Goal: Task Accomplishment & Management: Complete application form

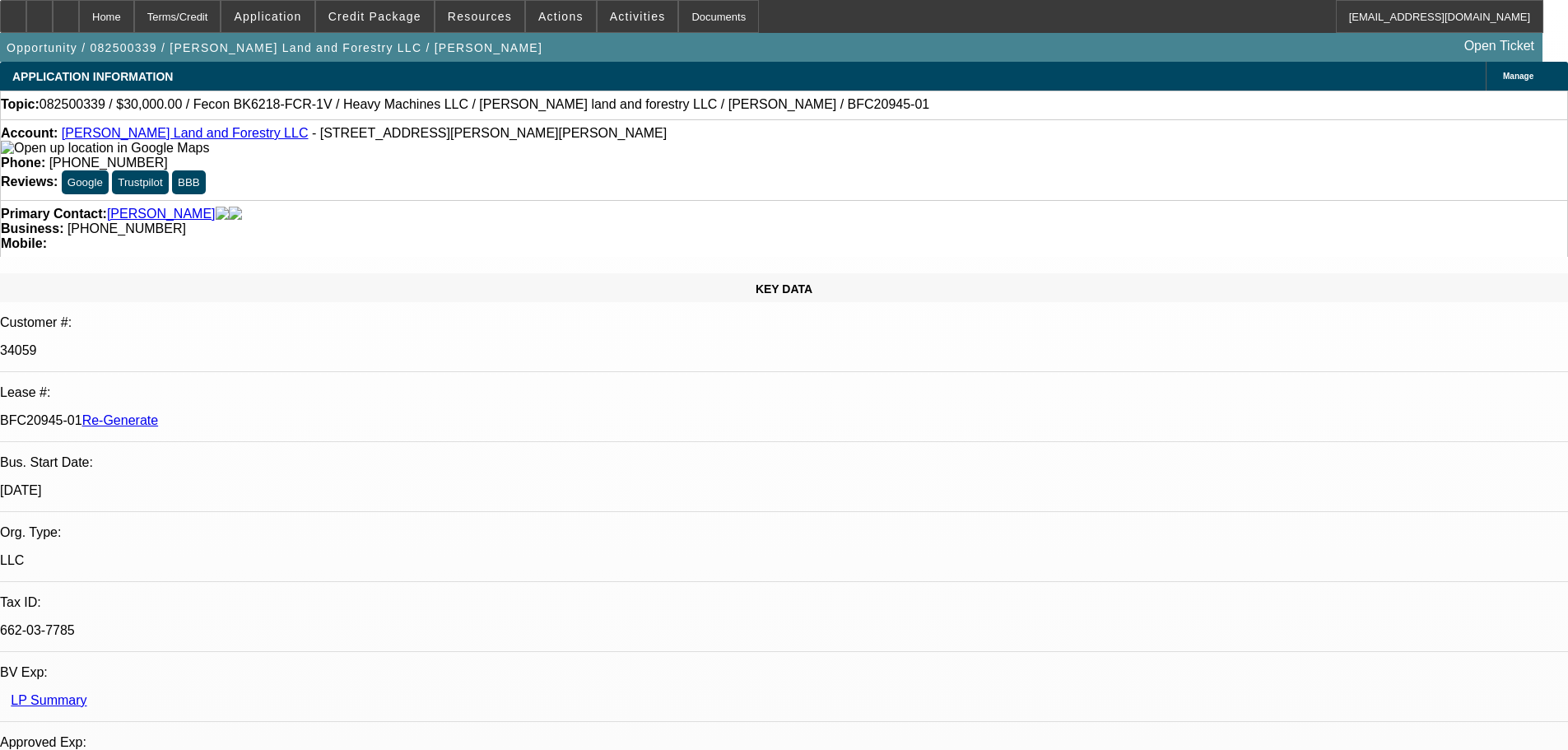
select select "3"
select select "0"
select select "2"
select select "0"
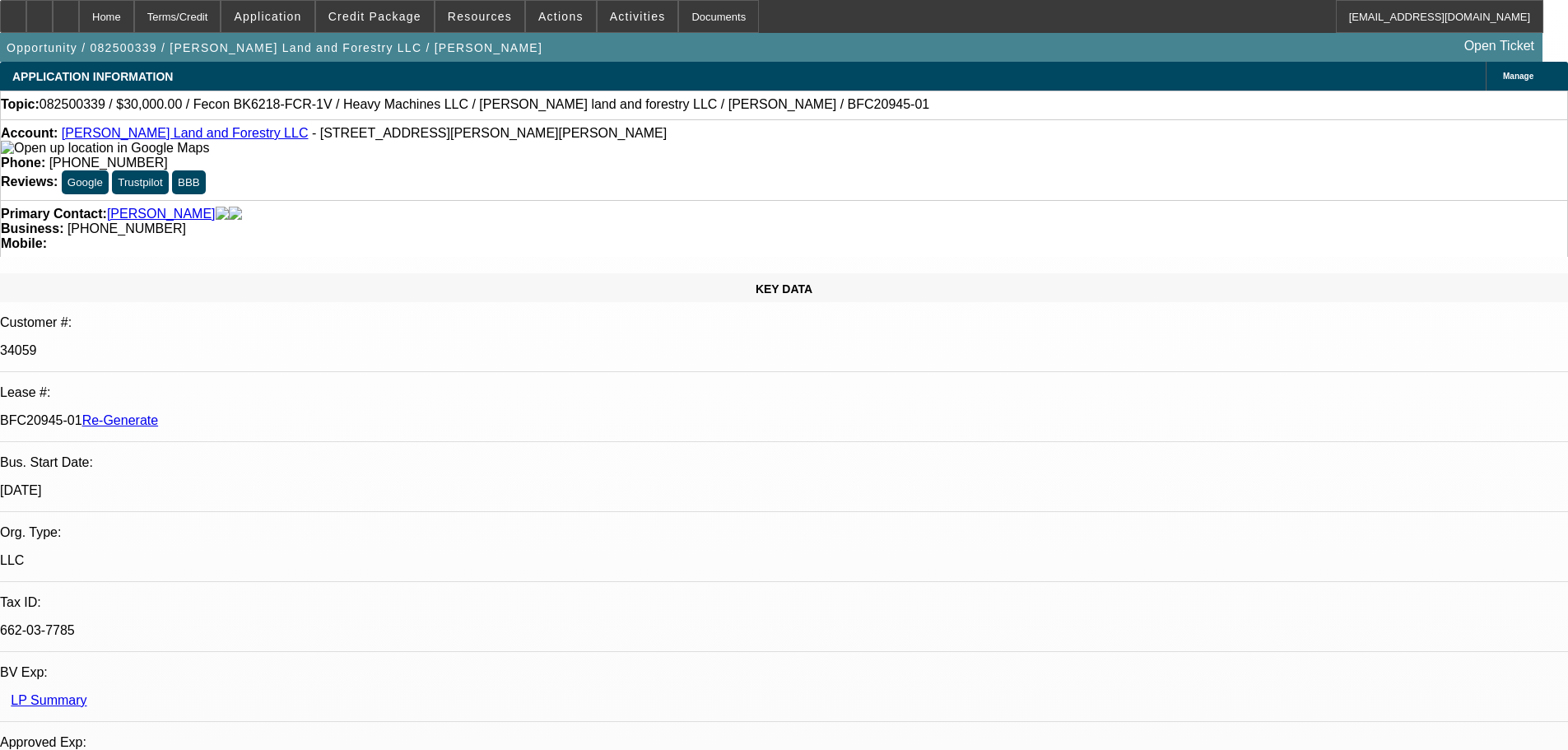
select select "6"
click at [559, 20] on span "Actions" at bounding box center [561, 16] width 45 height 13
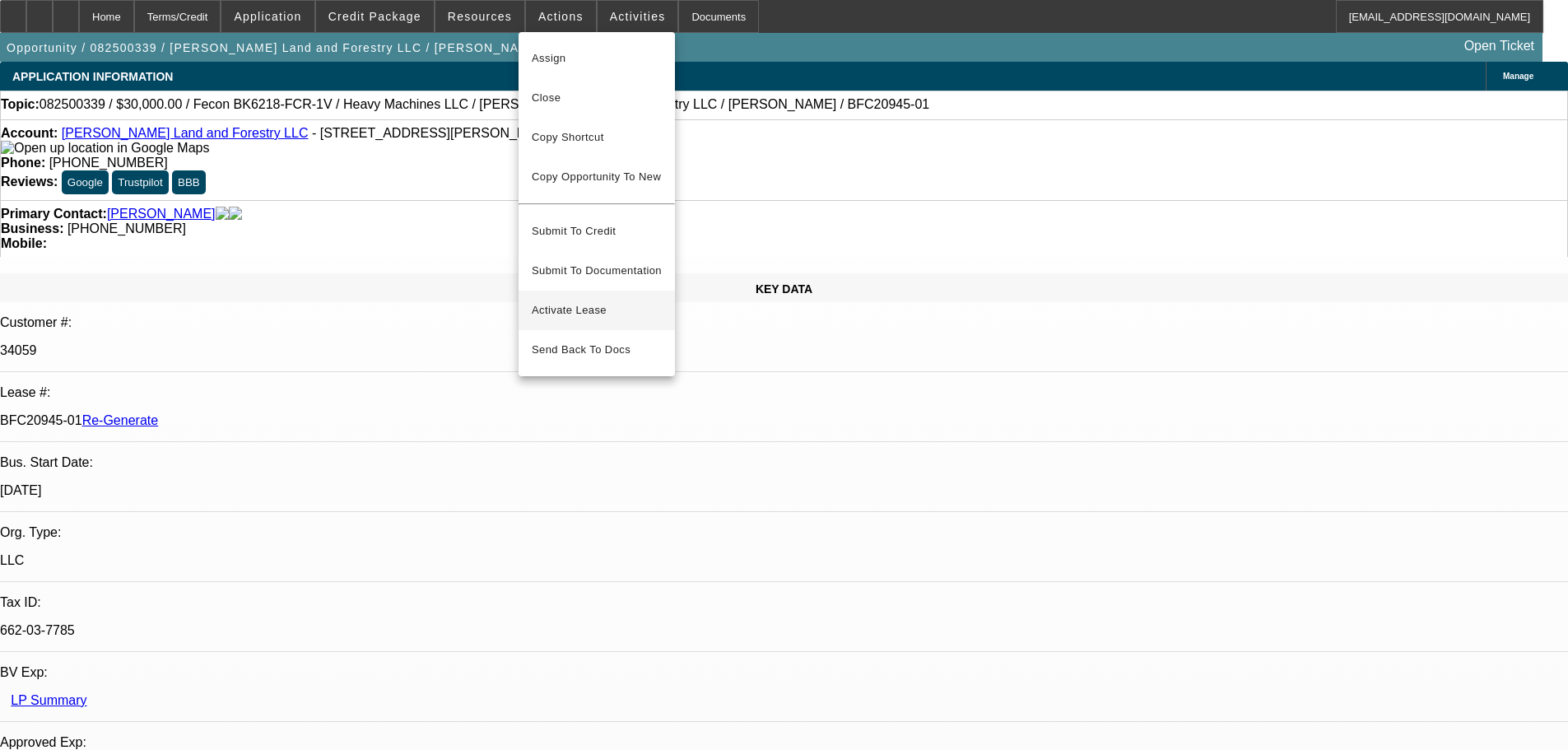
click at [557, 301] on span "Activate Lease" at bounding box center [596, 310] width 130 height 20
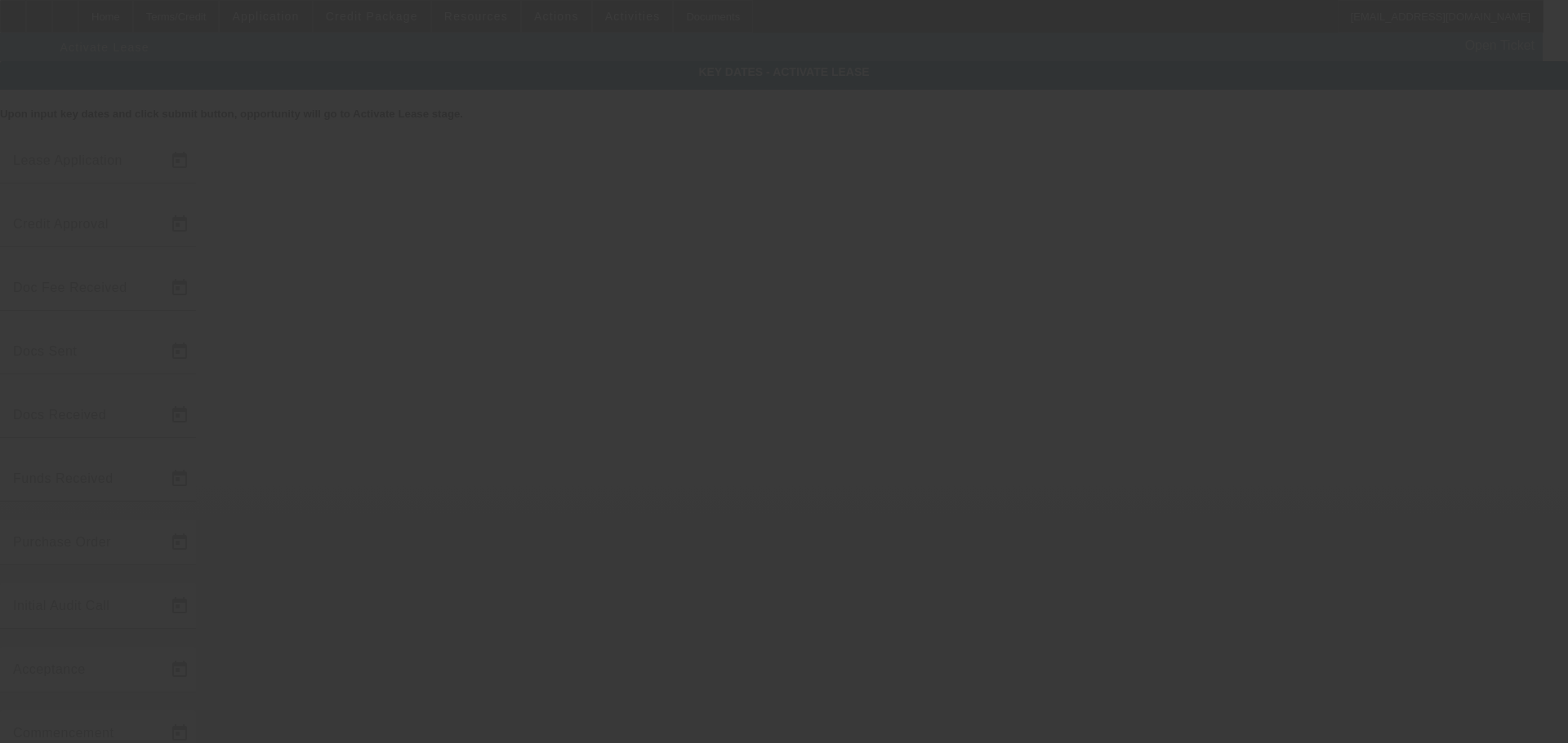
type input "[DATE]"
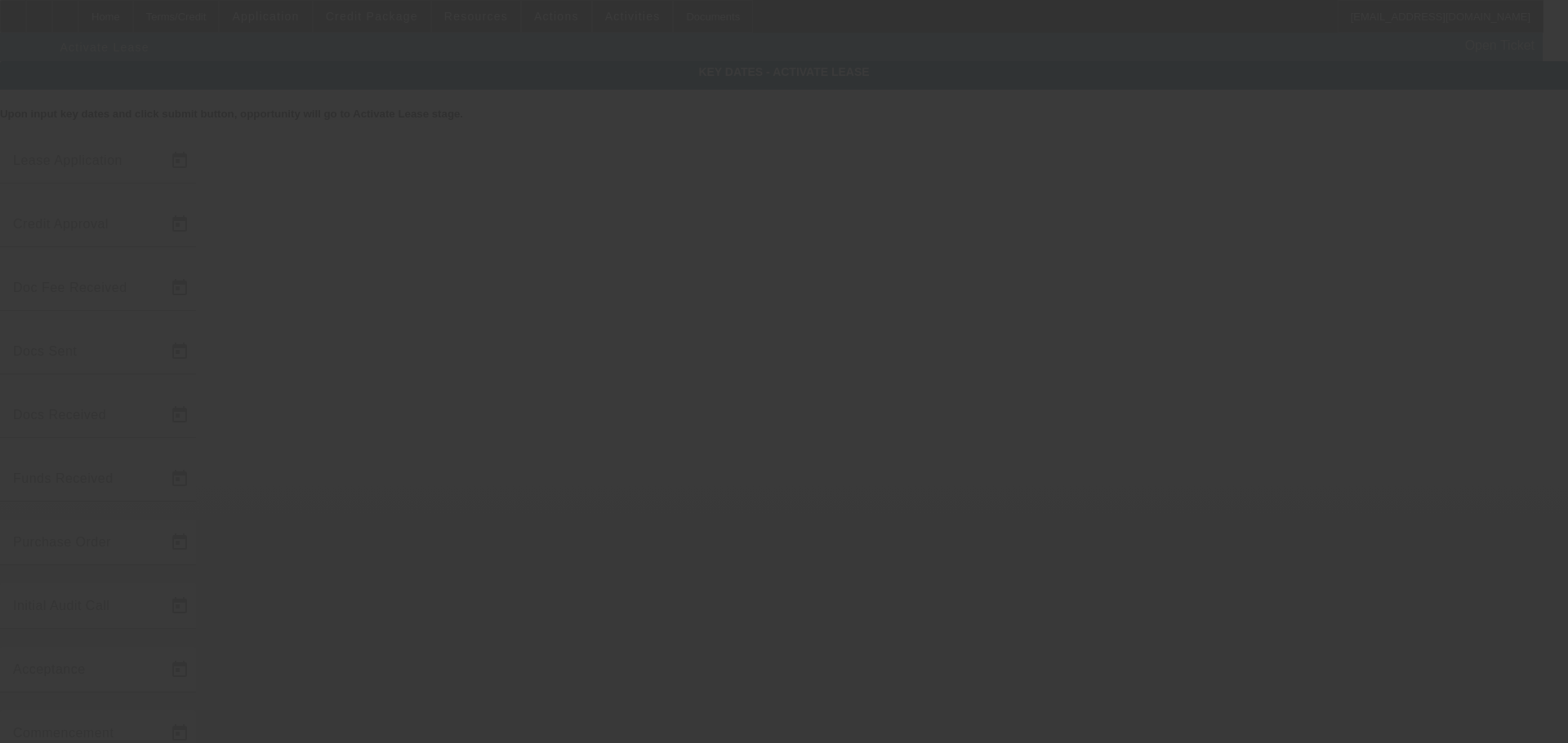
type input "[DATE]"
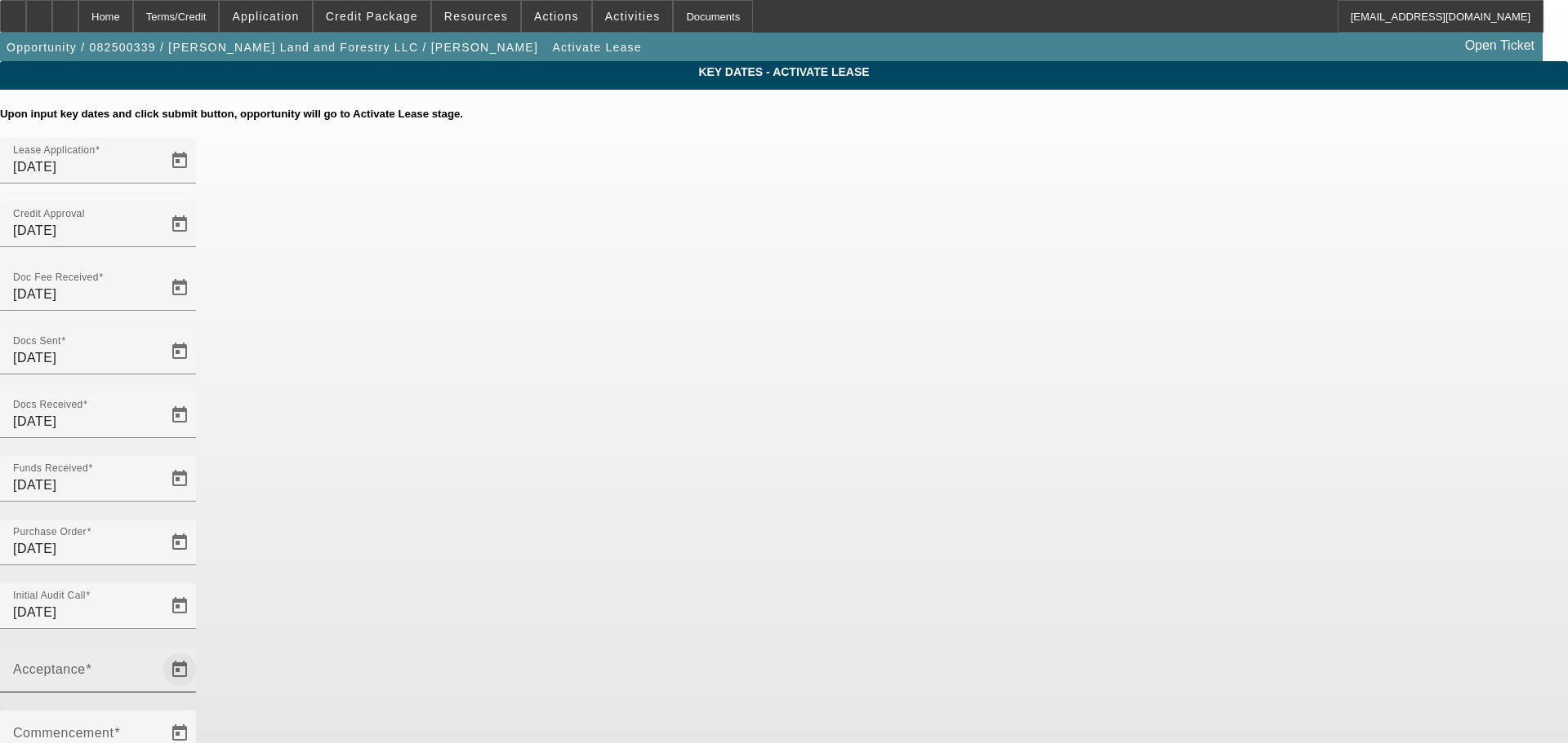
click at [199, 650] on span "Open calendar" at bounding box center [180, 670] width 39 height 39
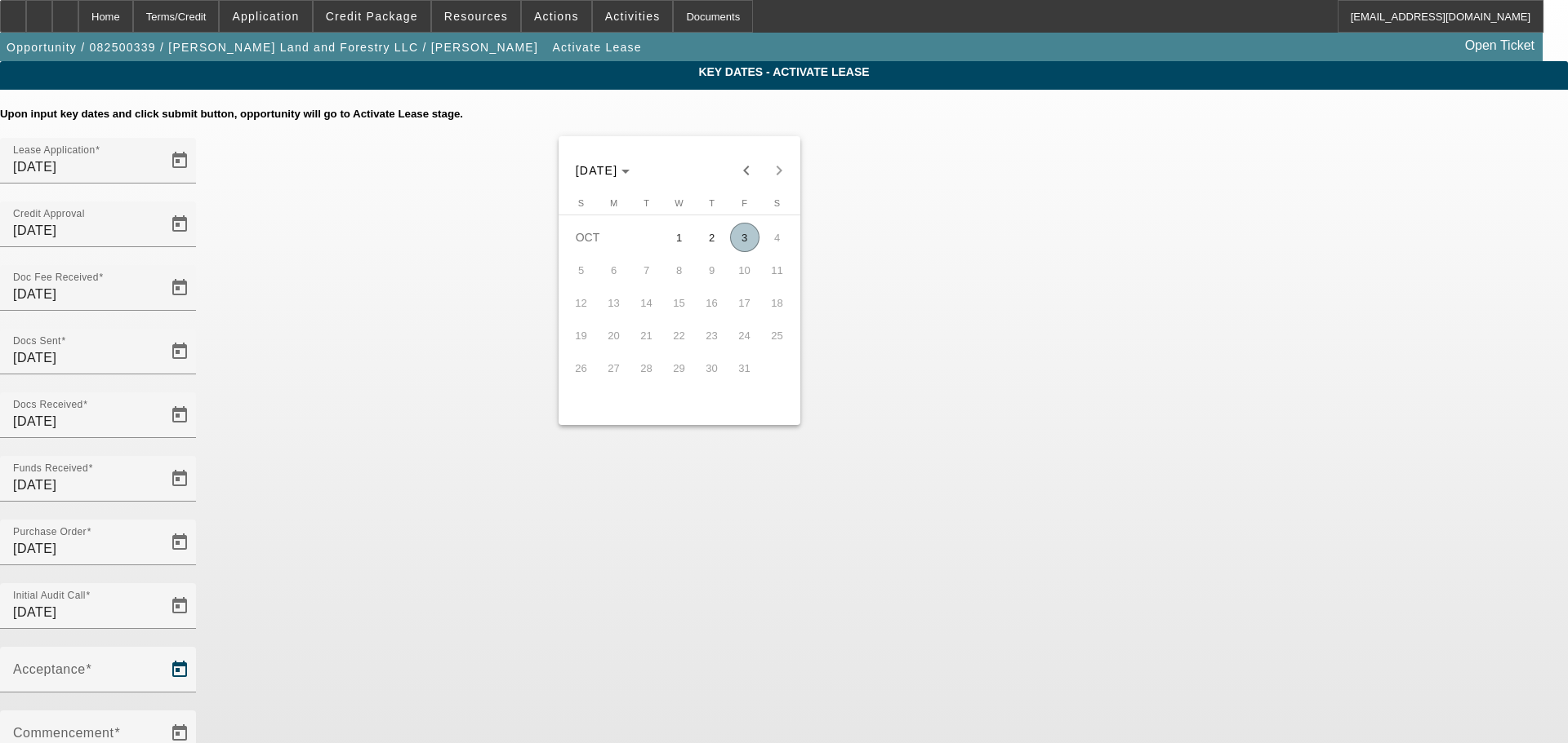
click at [738, 236] on span "3" at bounding box center [744, 237] width 30 height 30
type input "[DATE]"
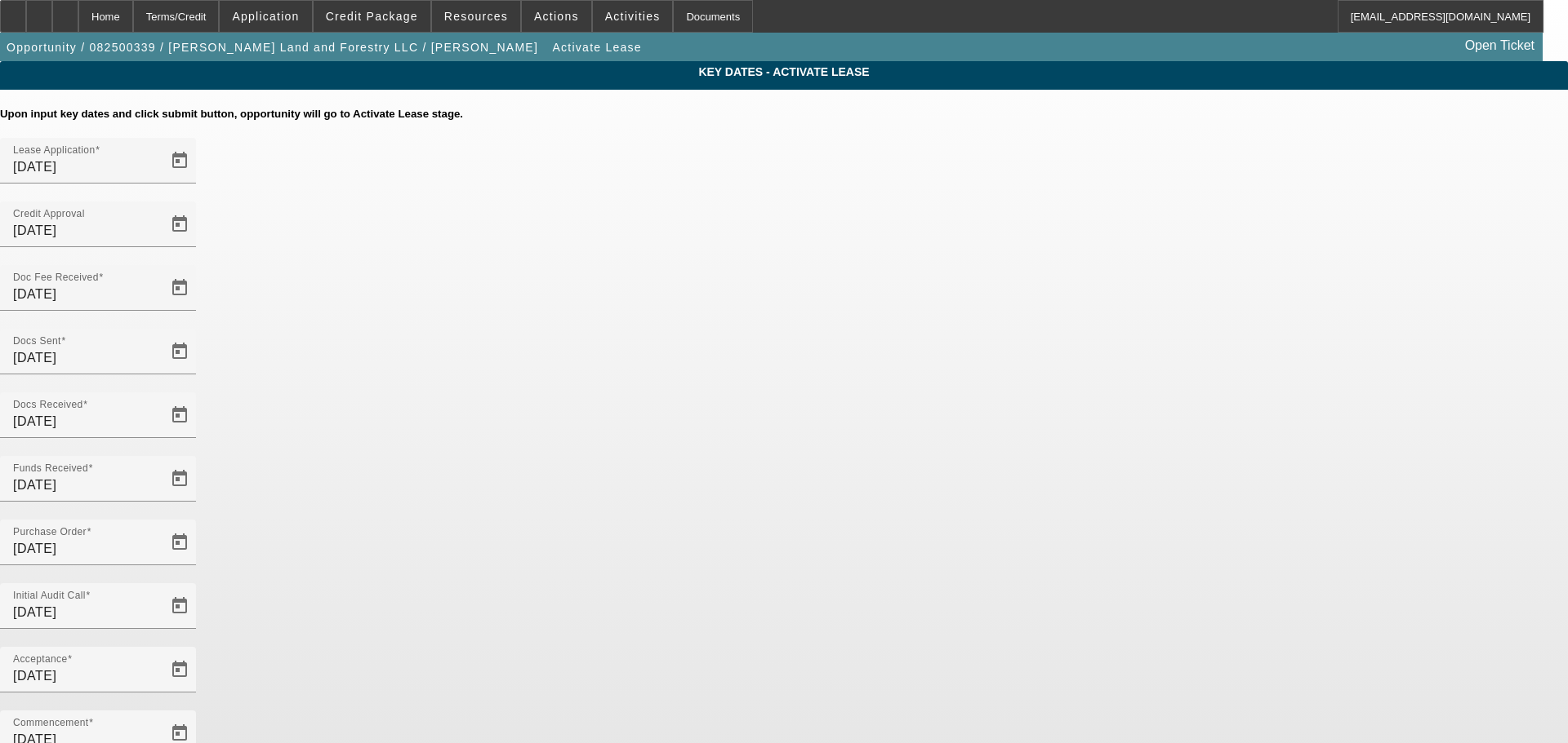
click at [1404, 370] on app-key-dates "Key Dates - Activate Lease Upon input key dates and click submit button, opport…" at bounding box center [784, 563] width 1568 height 1002
drag, startPoint x: 916, startPoint y: 638, endPoint x: 968, endPoint y: 256, distance: 385.5
click at [1312, 369] on app-key-dates "Key Dates - Activate Lease Upon input key dates and click submit button, opport…" at bounding box center [784, 563] width 1568 height 1002
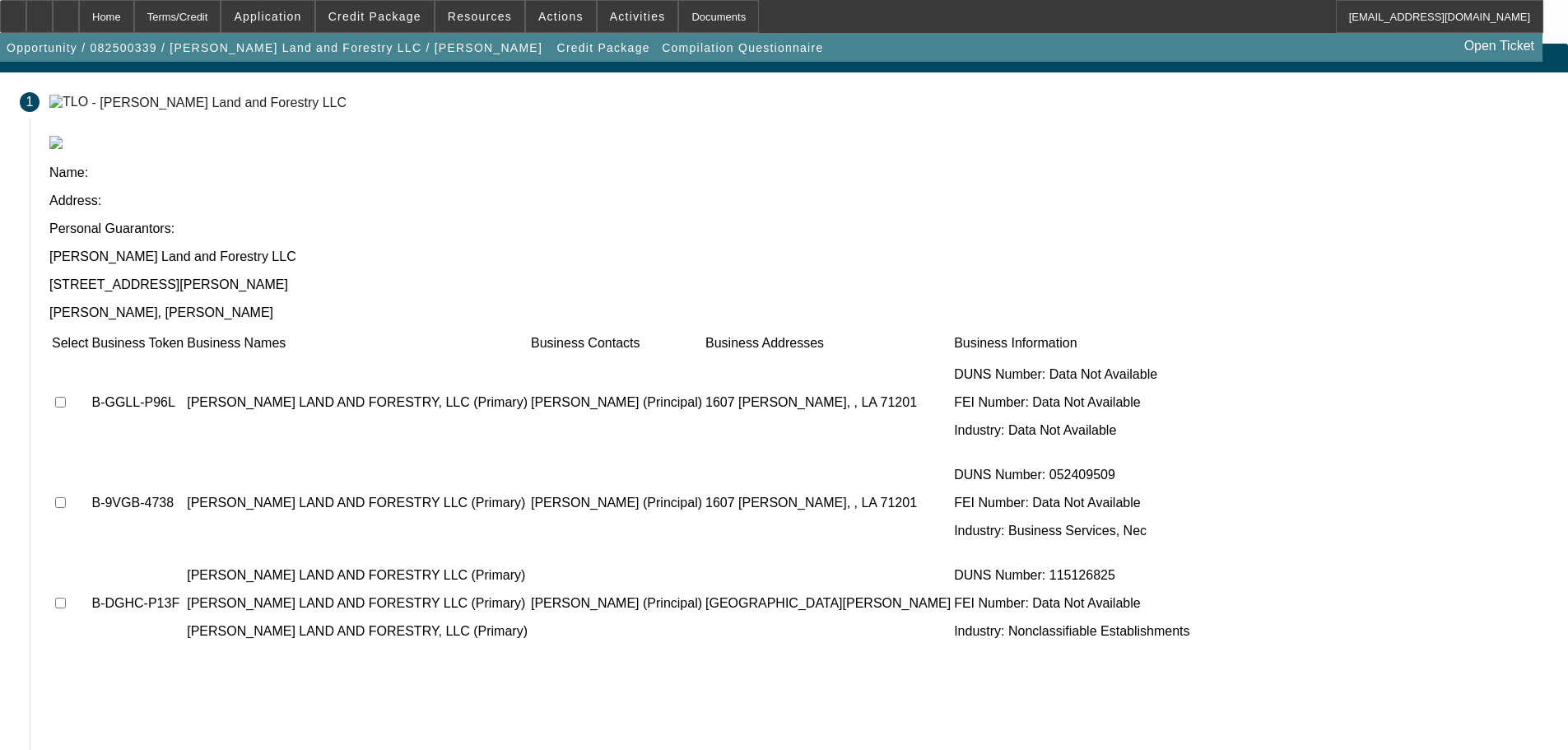
scroll to position [33, 0]
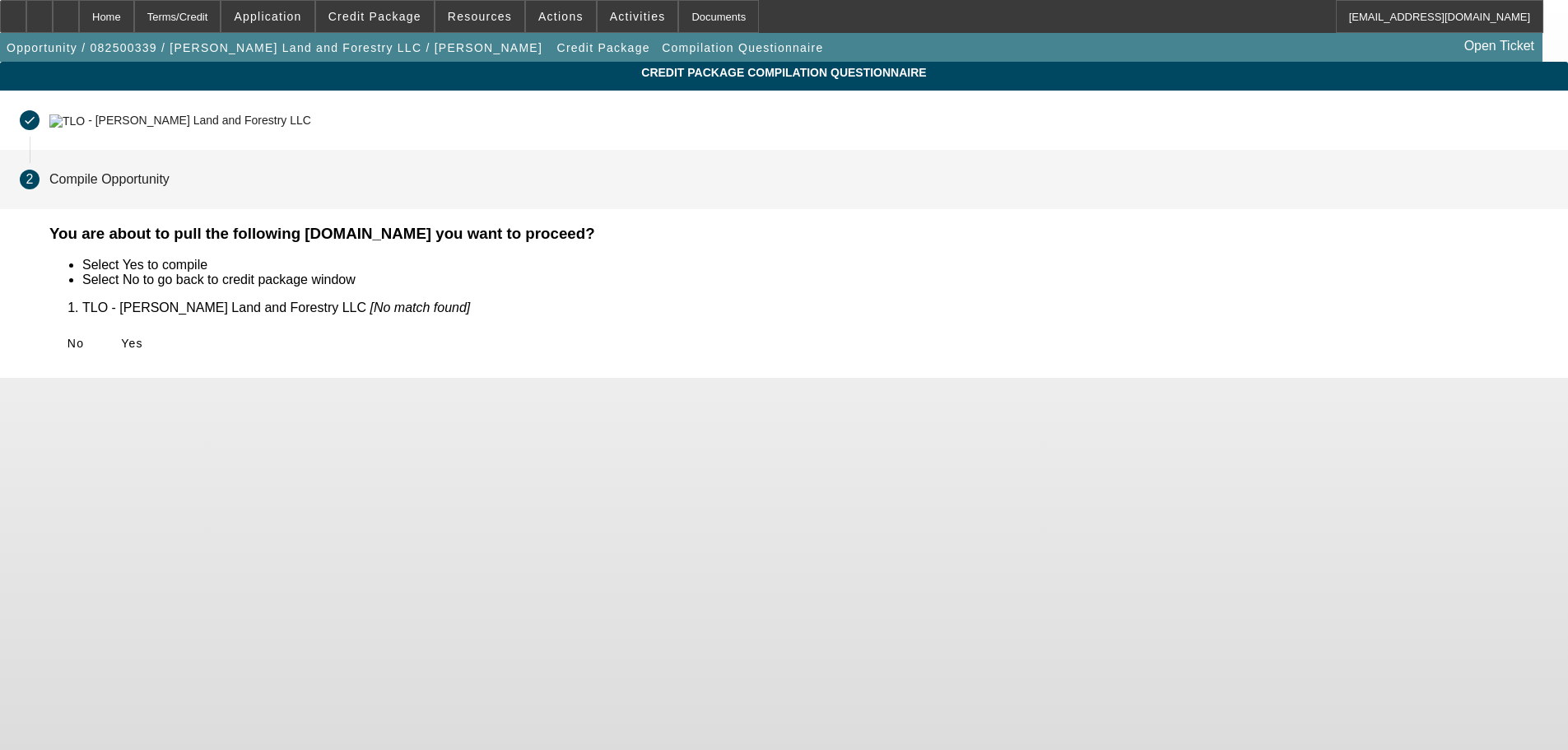
scroll to position [0, 0]
click at [121, 337] on icon at bounding box center [121, 343] width 0 height 13
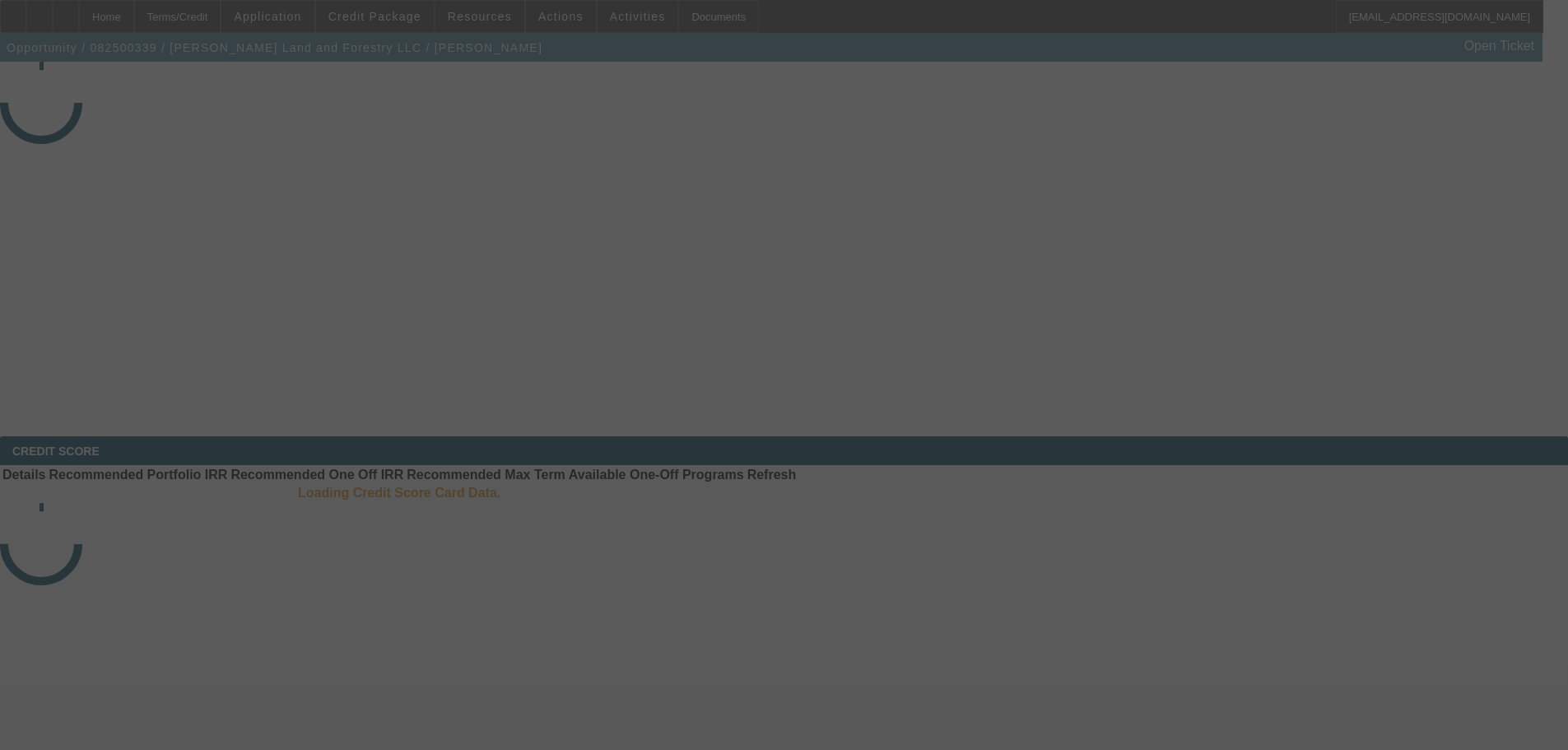
select select "4"
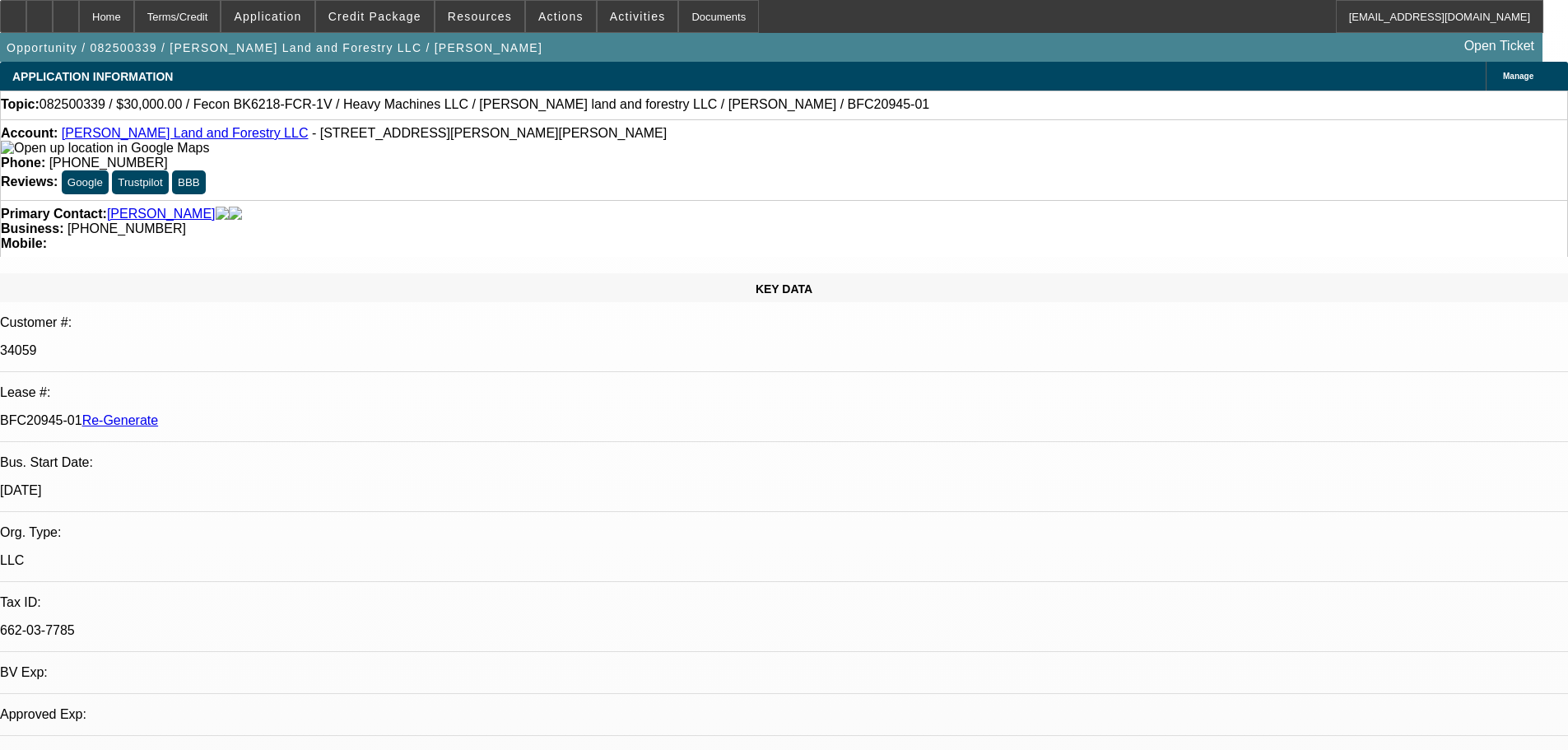
select select "0"
select select "2"
select select "0"
select select "6"
